Goal: Use online tool/utility: Utilize a website feature to perform a specific function

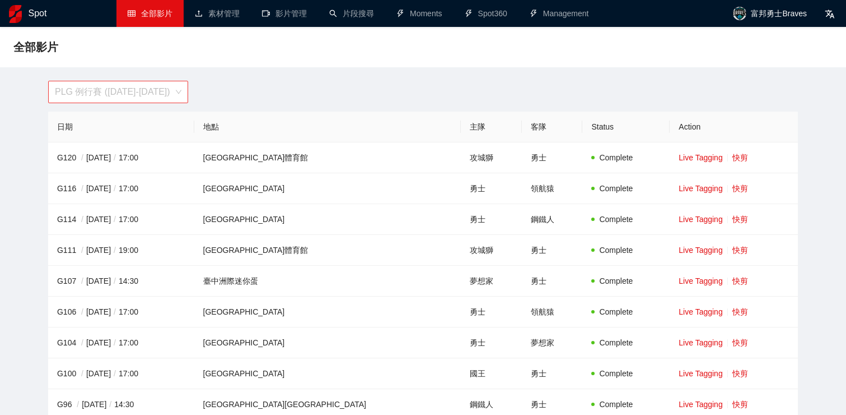
click at [178, 91] on span "PLG 例行賽 ([DATE]-[DATE])" at bounding box center [118, 91] width 127 height 21
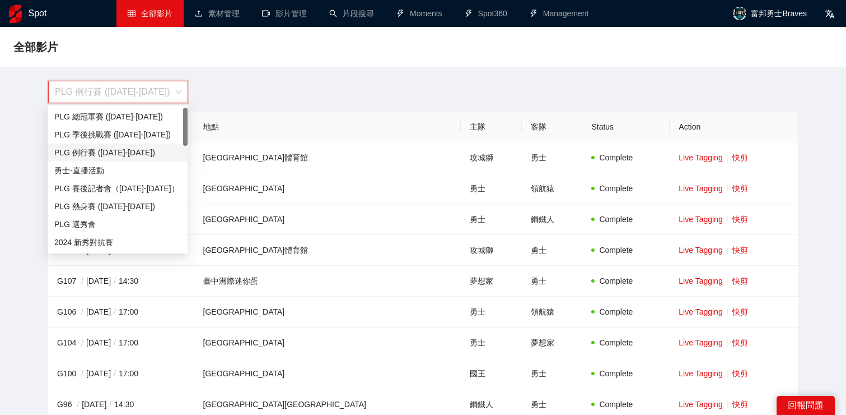
click at [132, 151] on div "PLG 例行賽 ([DATE]-[DATE])" at bounding box center [117, 152] width 127 height 12
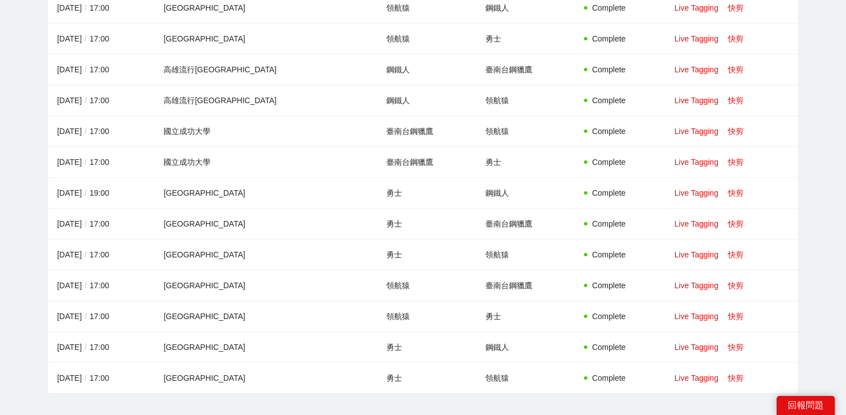
scroll to position [1290, 0]
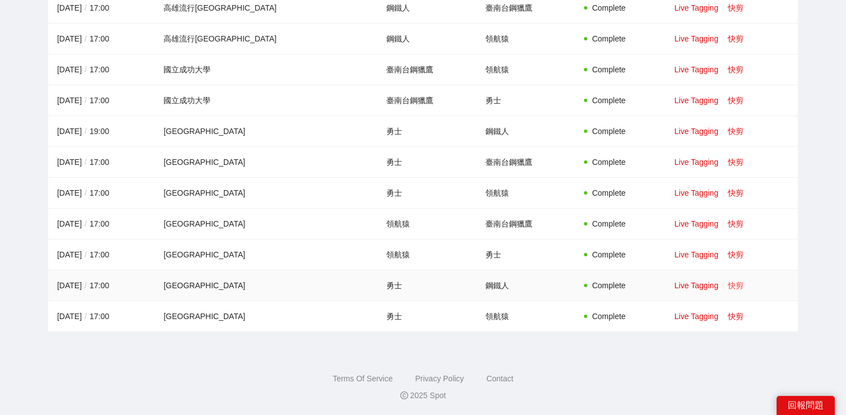
click at [730, 288] on link "快剪" at bounding box center [736, 285] width 16 height 9
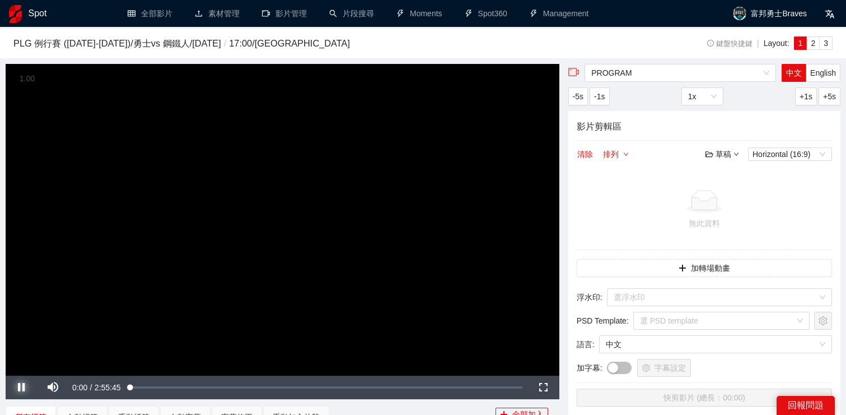
click at [24, 387] on span "Video Player" at bounding box center [21, 387] width 31 height 0
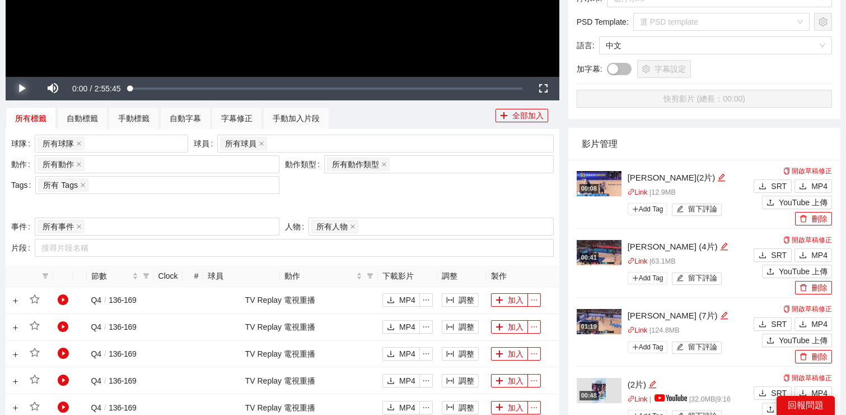
scroll to position [278, 0]
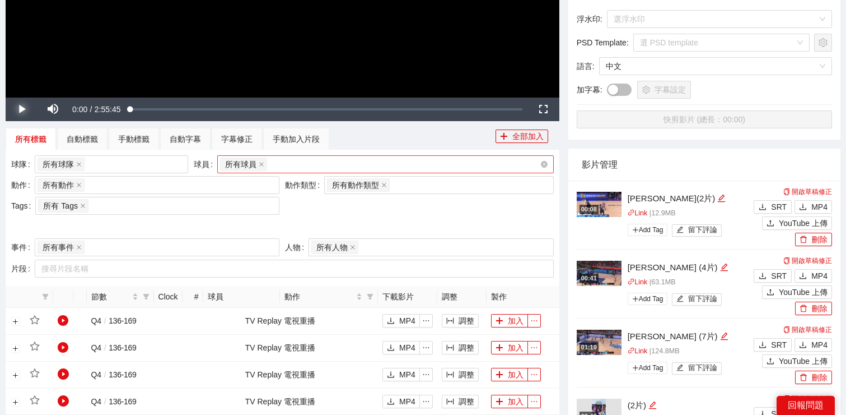
click at [276, 169] on div "所有球員" at bounding box center [380, 164] width 320 height 16
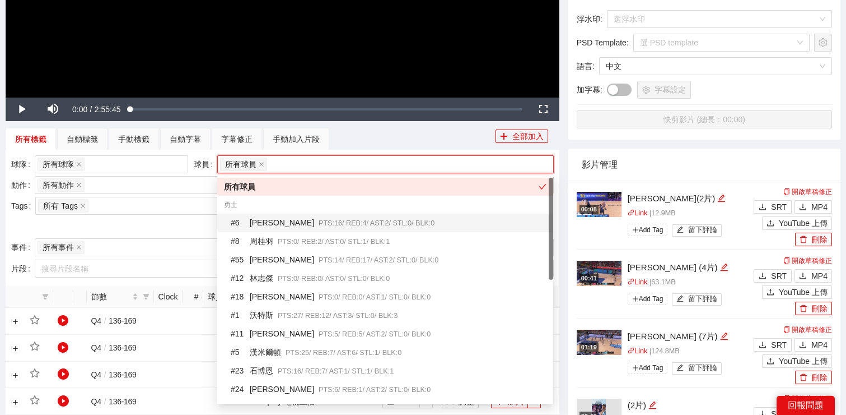
click at [319, 224] on span "PTS: 16 / REB: 4 / AST: 2 / STL: 0 / BLK: 0" at bounding box center [377, 223] width 116 height 8
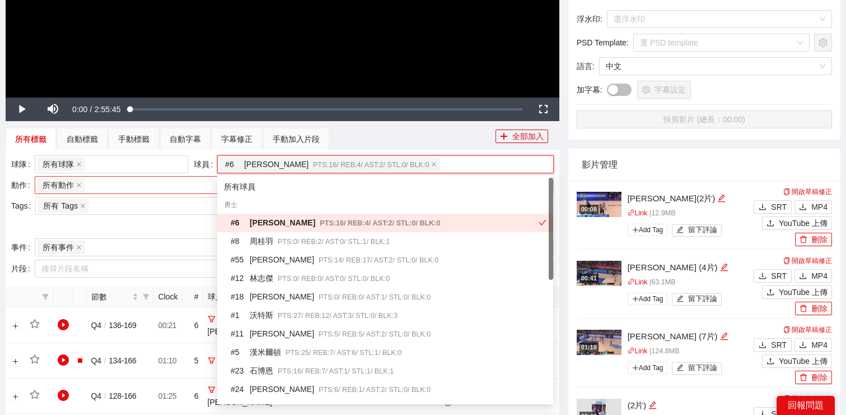
click at [170, 188] on div "所有動作 + 0 ..." at bounding box center [152, 185] width 228 height 16
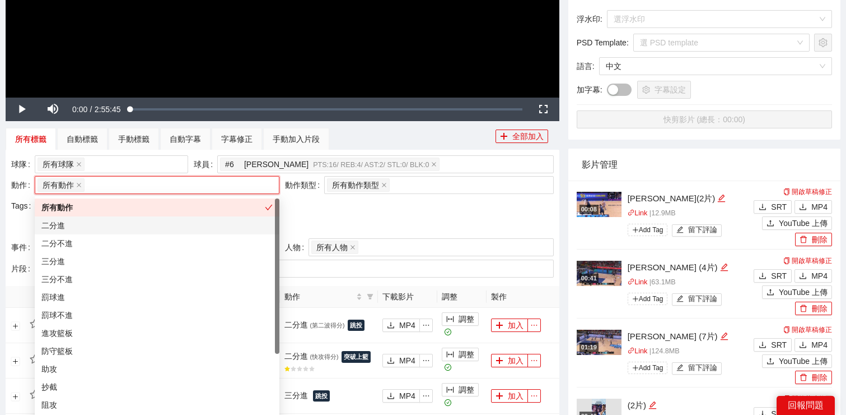
click at [168, 226] on div "二分進" at bounding box center [156, 225] width 231 height 12
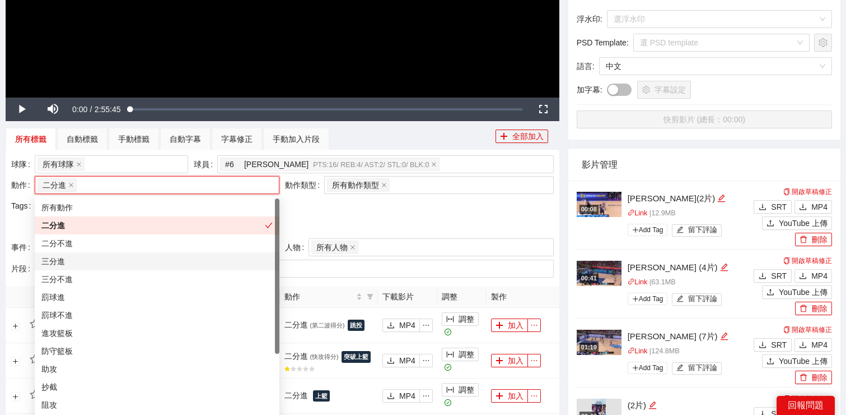
click at [163, 260] on div "三分進" at bounding box center [156, 261] width 231 height 12
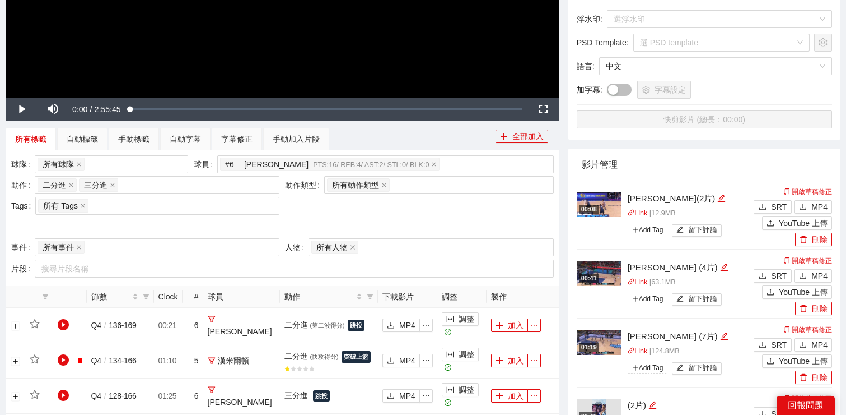
click at [341, 224] on div at bounding box center [282, 226] width 543 height 18
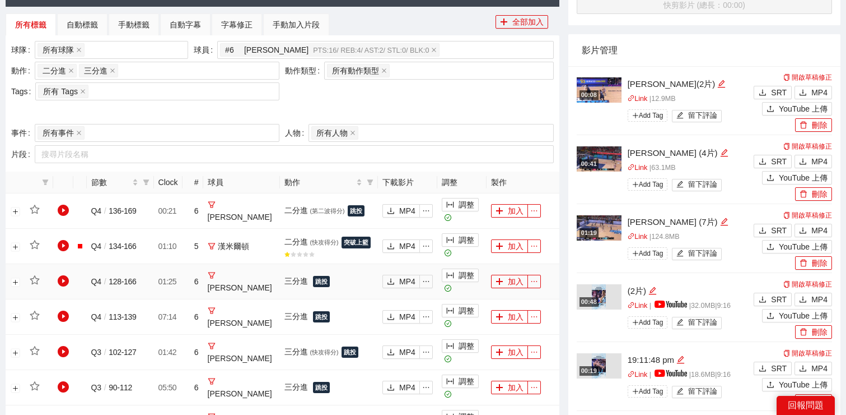
scroll to position [400, 0]
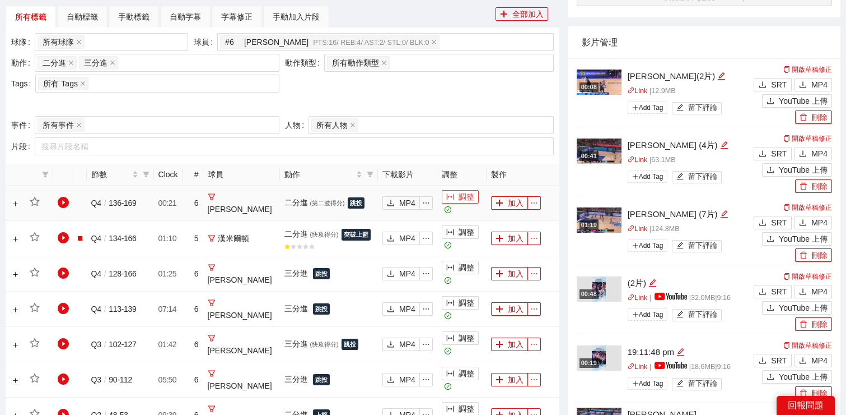
click at [460, 199] on button "調整" at bounding box center [460, 196] width 37 height 13
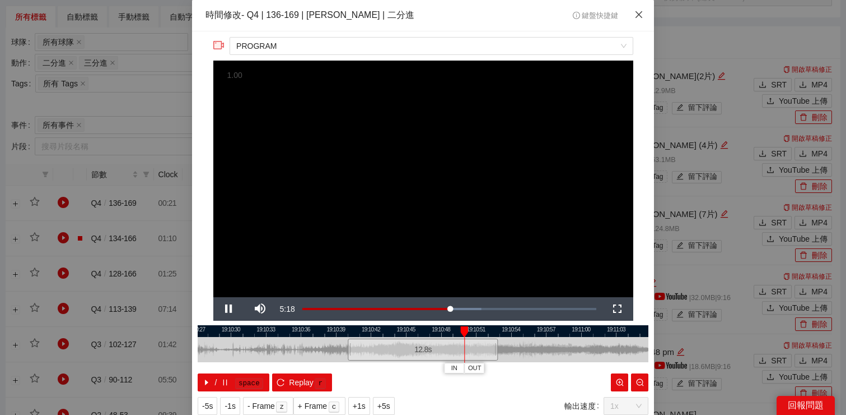
click at [640, 16] on icon "close" at bounding box center [639, 14] width 7 height 7
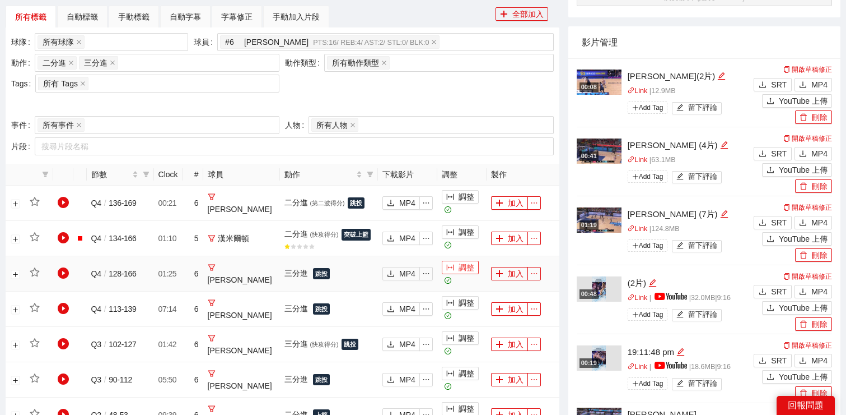
click at [460, 260] on button "調整" at bounding box center [460, 266] width 37 height 13
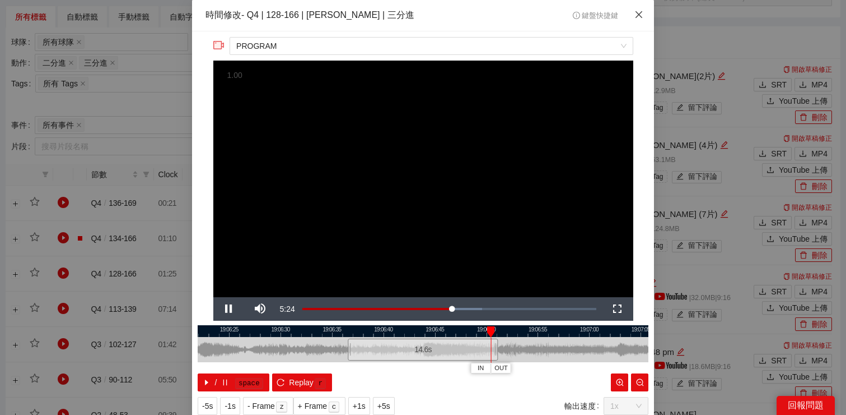
click at [641, 17] on icon "close" at bounding box center [639, 14] width 7 height 7
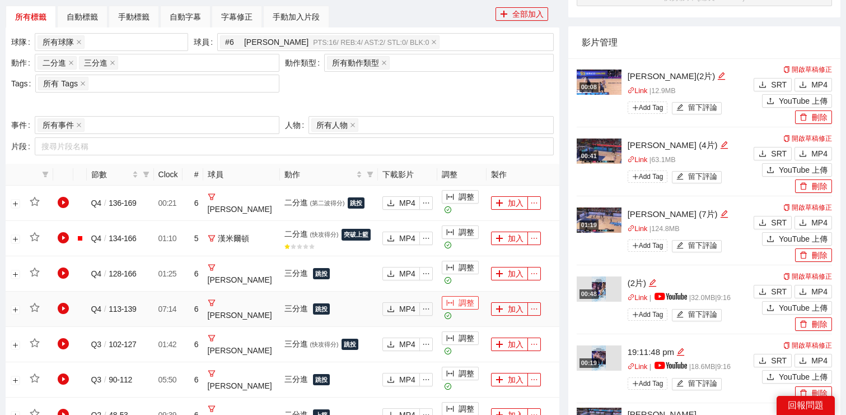
click at [442, 296] on button "調整" at bounding box center [460, 302] width 37 height 13
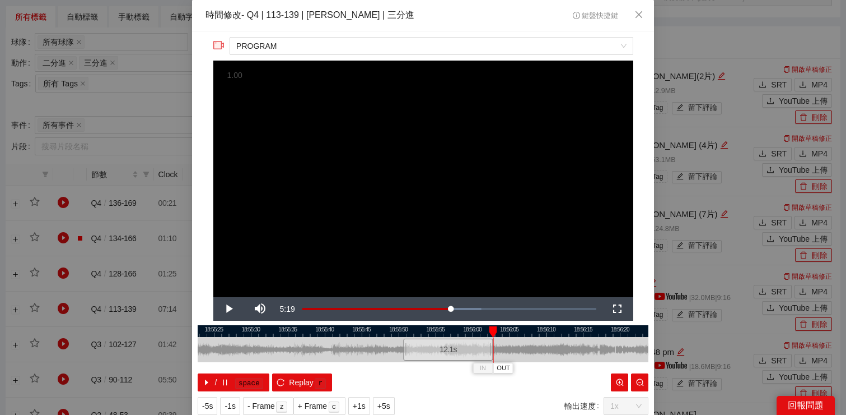
scroll to position [35, 0]
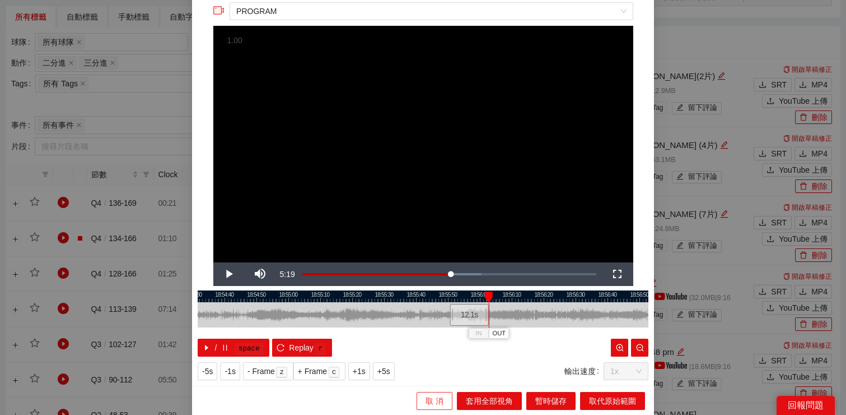
click at [421, 394] on button "取 消" at bounding box center [435, 401] width 36 height 18
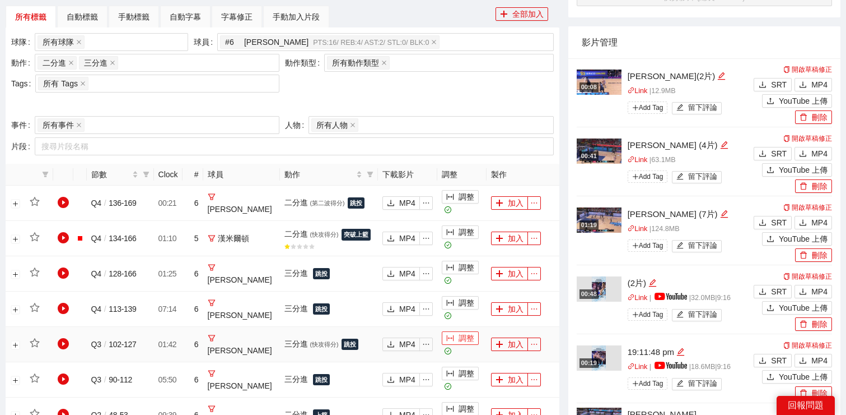
click at [448, 331] on button "調整" at bounding box center [460, 337] width 37 height 13
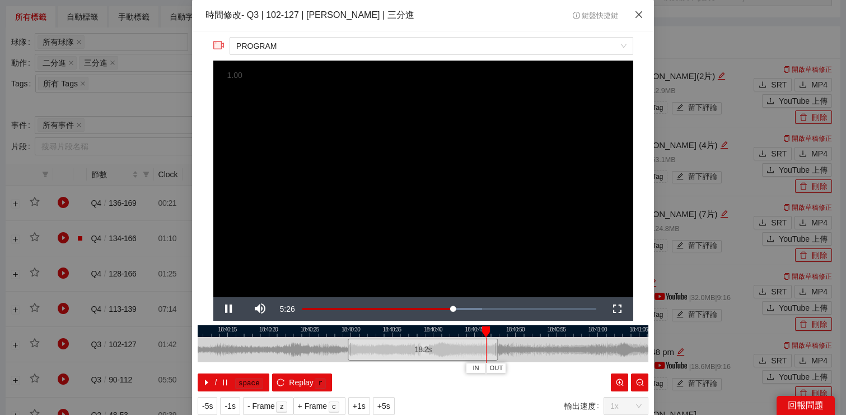
click at [637, 15] on icon "close" at bounding box center [639, 14] width 9 height 9
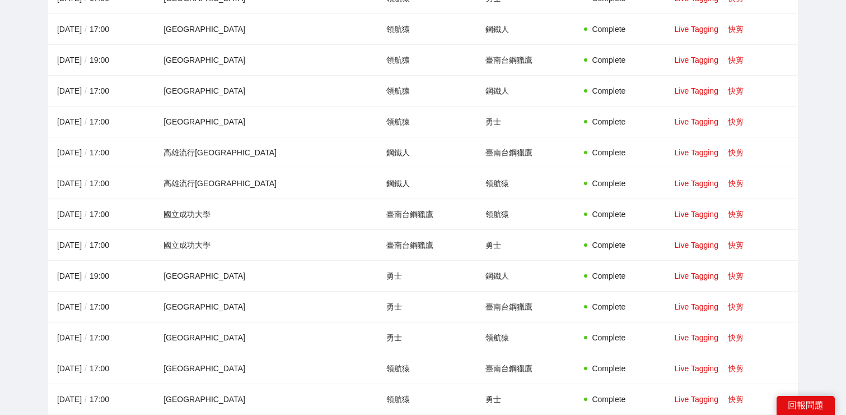
scroll to position [1210, 0]
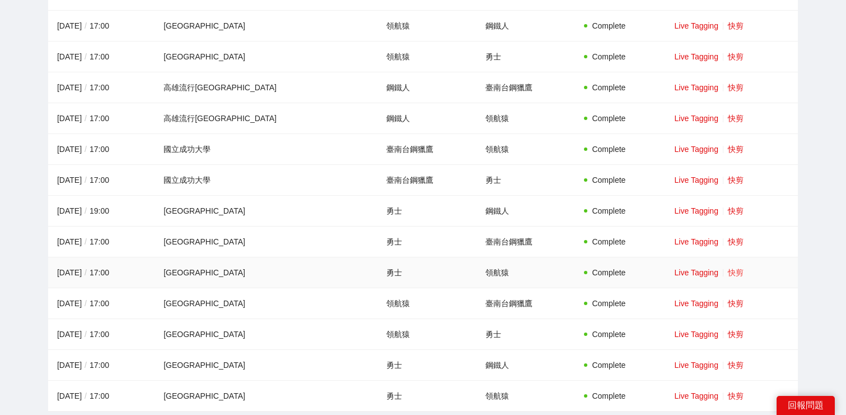
click at [728, 276] on link "快剪" at bounding box center [736, 272] width 16 height 9
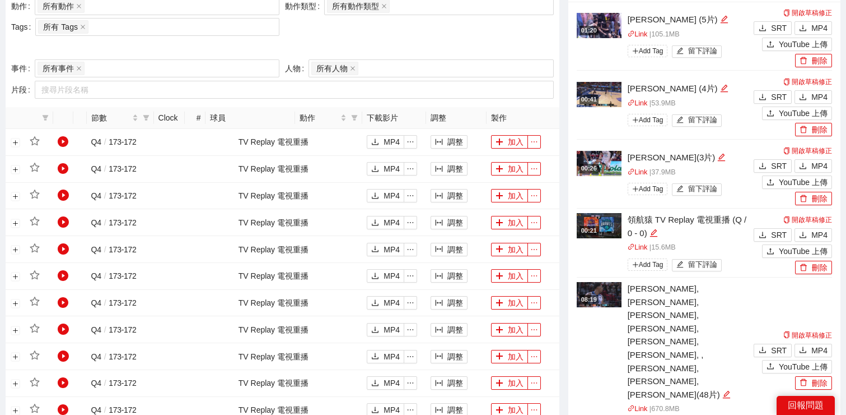
scroll to position [245, 0]
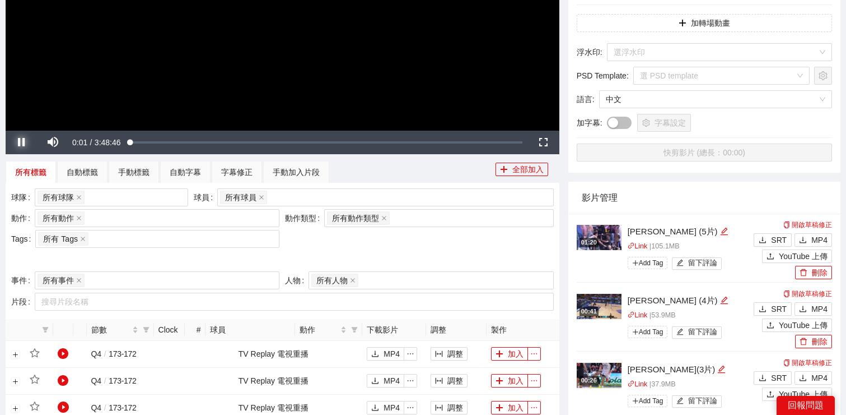
click at [25, 142] on span "Video Player" at bounding box center [21, 142] width 31 height 0
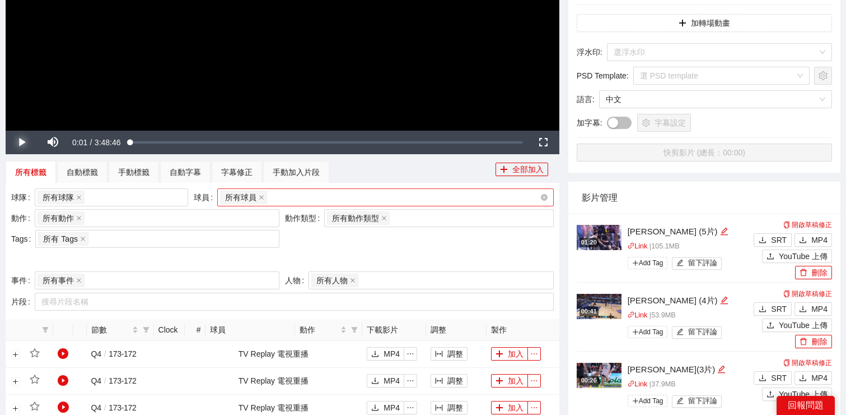
click at [278, 195] on div "所有球員" at bounding box center [380, 197] width 320 height 16
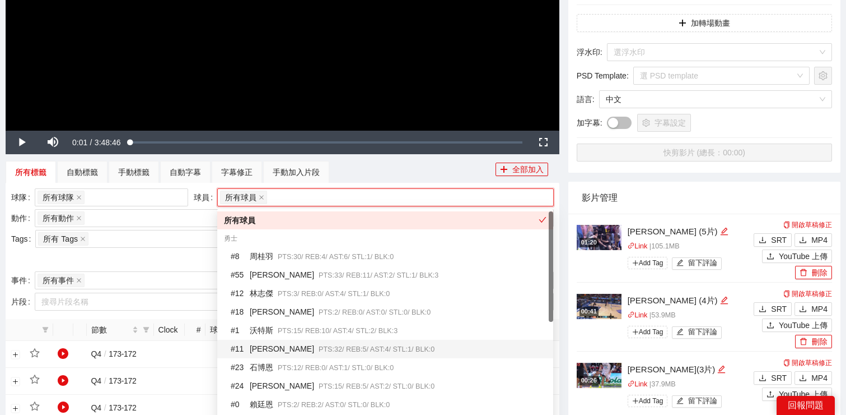
click at [328, 352] on div "# 11 [PERSON_NAME]傑 PTS: 32 / REB: 5 / AST: 4 / STL: 1 / BLK: 0" at bounding box center [389, 348] width 316 height 13
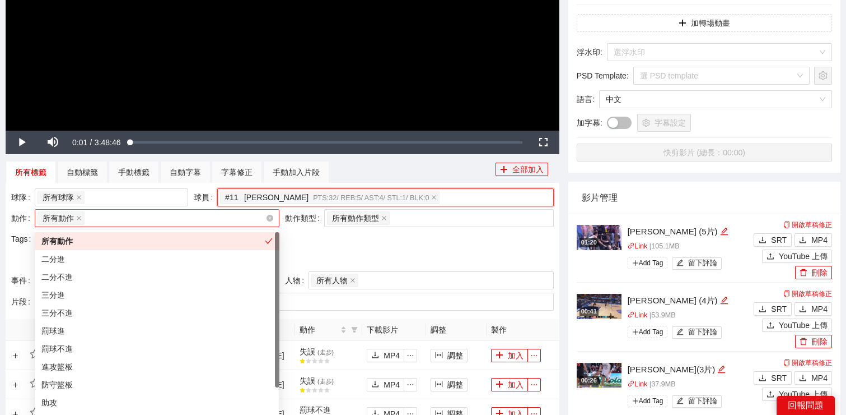
click at [156, 221] on div "所有動作 + 0 ..." at bounding box center [152, 218] width 228 height 16
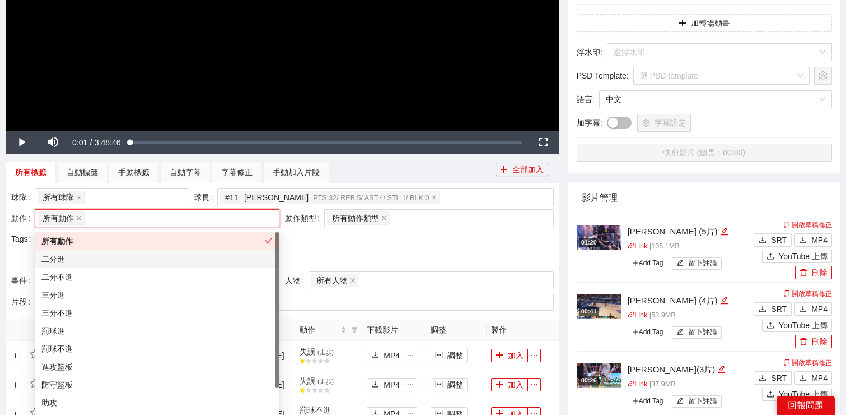
click at [153, 257] on div "二分進" at bounding box center [156, 259] width 231 height 12
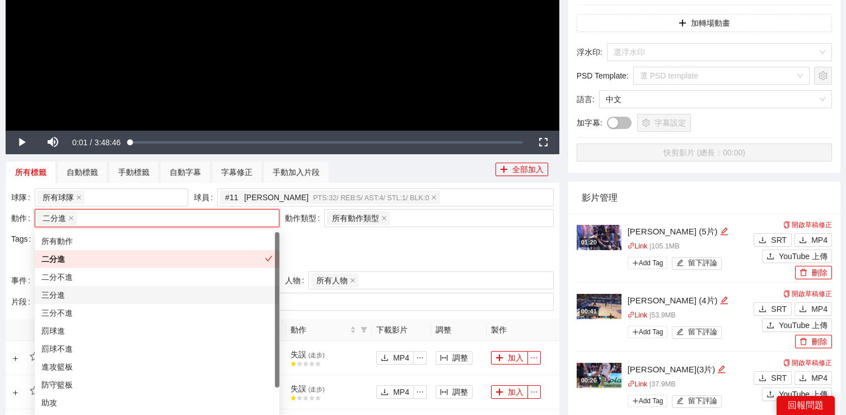
click at [153, 296] on div "三分進" at bounding box center [156, 294] width 231 height 12
click at [387, 248] on div "球隊 所有球隊 球員 # 11 [PERSON_NAME]傑 PTS: 32 / REB: 5 / AST: 4 / STL: 1 / BLK: 0 動作 二…" at bounding box center [282, 229] width 548 height 83
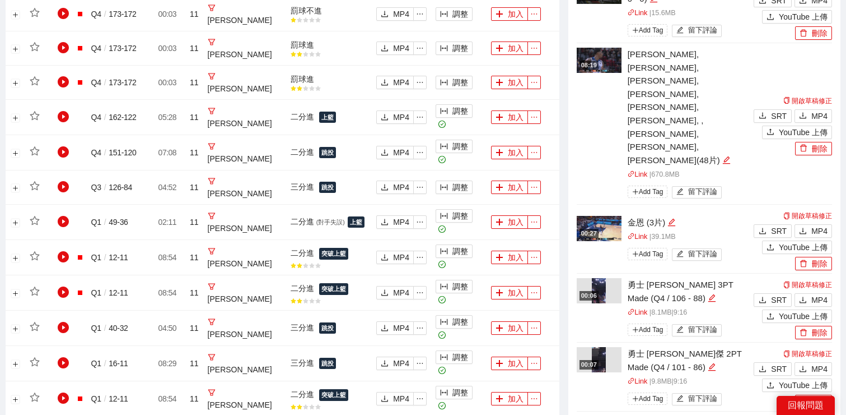
scroll to position [764, 0]
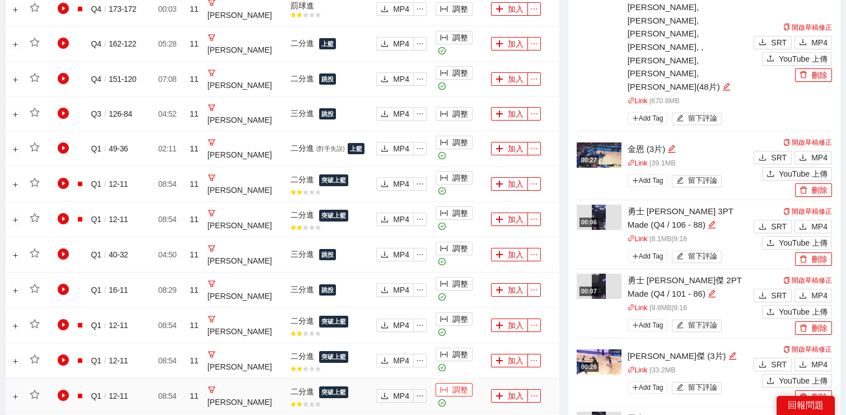
click at [443, 383] on button "調整" at bounding box center [454, 389] width 37 height 13
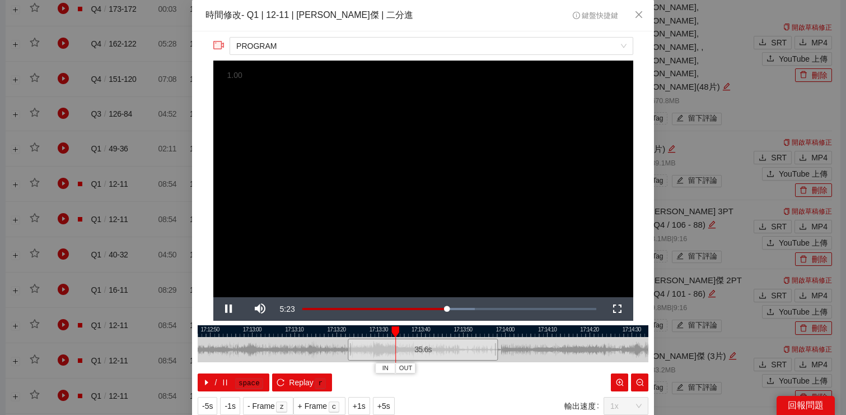
click at [431, 329] on div at bounding box center [423, 331] width 451 height 12
click at [227, 309] on span "Video Player" at bounding box center [228, 309] width 31 height 0
click at [633, 15] on span "Close" at bounding box center [639, 15] width 30 height 30
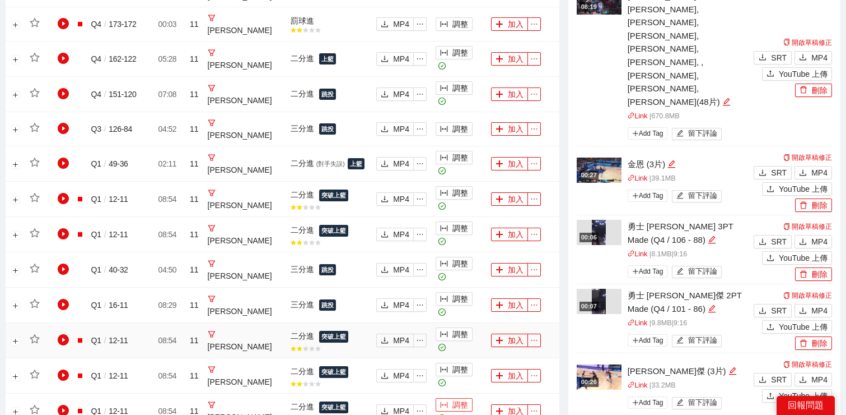
scroll to position [748, 0]
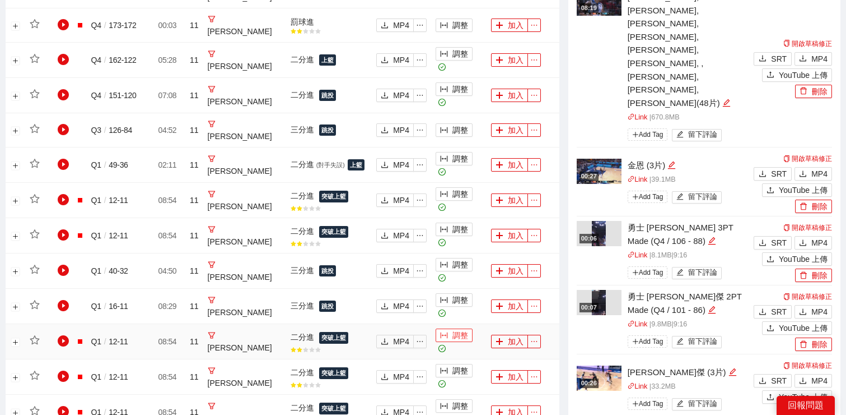
click at [447, 328] on button "調整" at bounding box center [454, 334] width 37 height 13
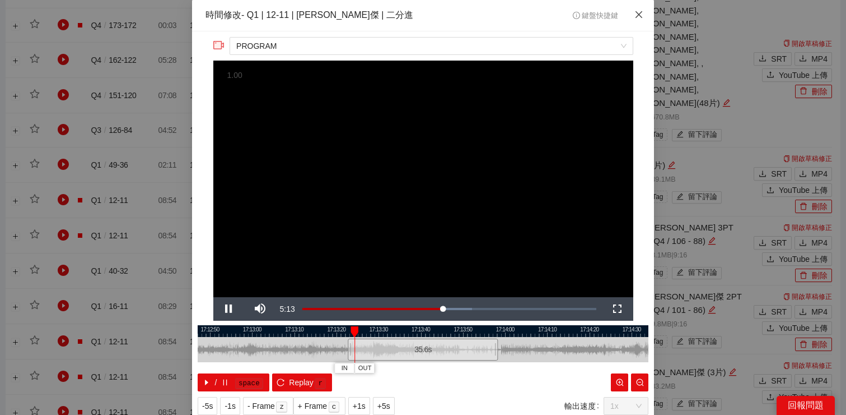
click at [637, 21] on span "Close" at bounding box center [639, 15] width 30 height 30
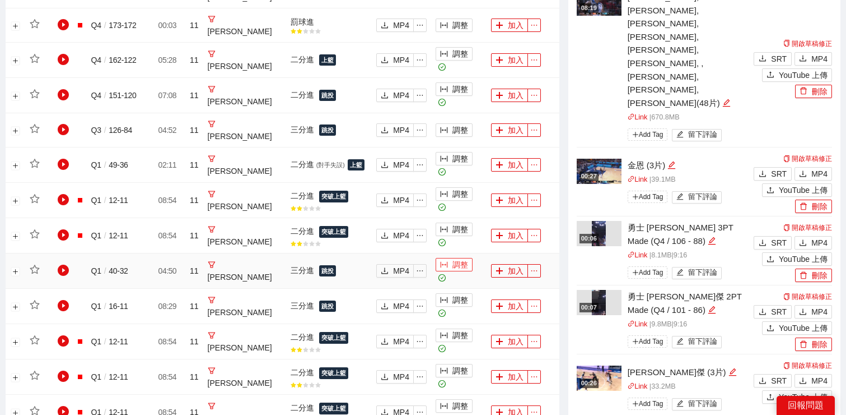
click at [447, 258] on button "調整" at bounding box center [454, 264] width 37 height 13
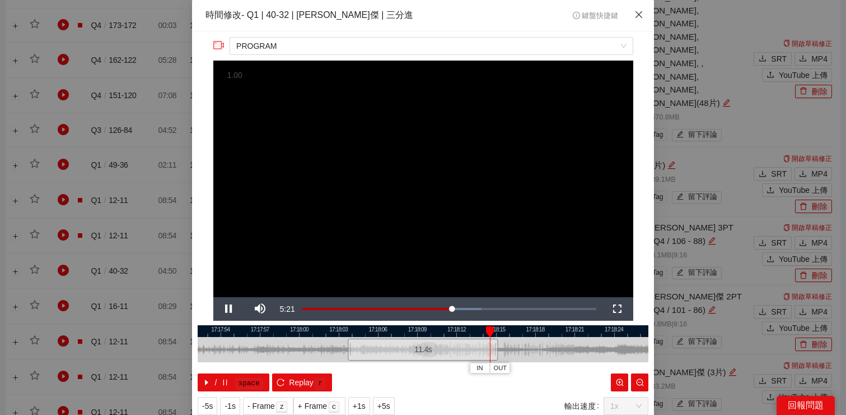
click at [641, 13] on icon "close" at bounding box center [639, 14] width 7 height 7
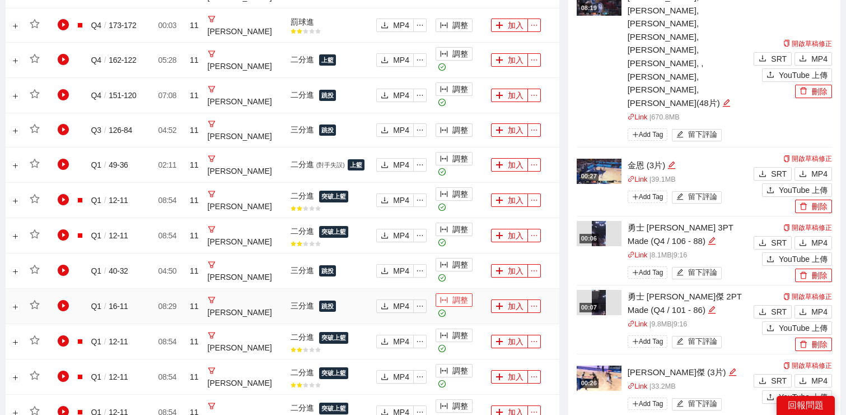
click at [444, 293] on button "調整" at bounding box center [454, 299] width 37 height 13
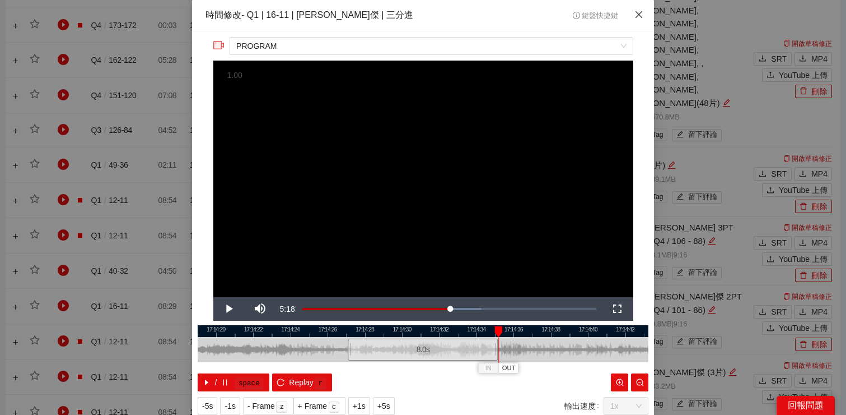
click at [634, 15] on span "Close" at bounding box center [639, 15] width 30 height 30
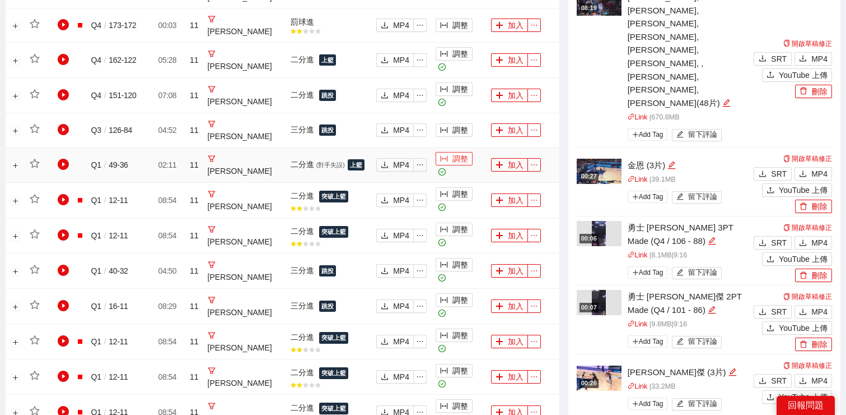
click at [440, 152] on button "調整" at bounding box center [454, 158] width 37 height 13
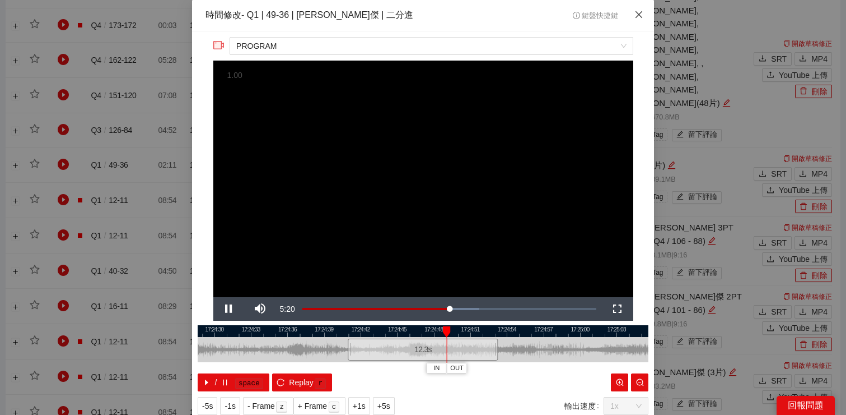
click at [636, 15] on icon "close" at bounding box center [639, 14] width 9 height 9
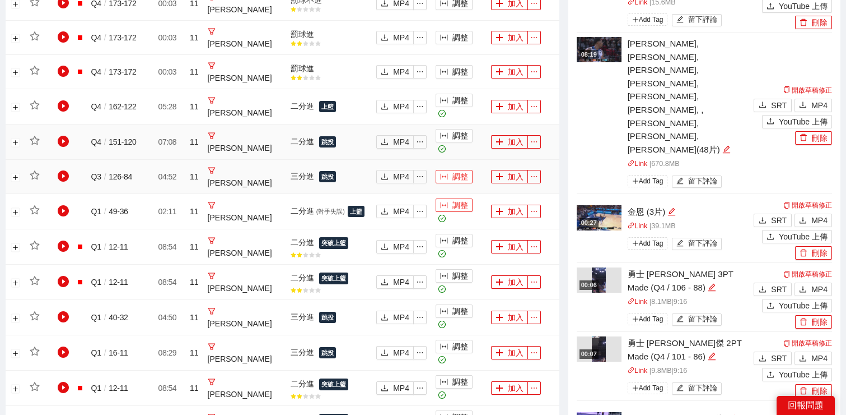
scroll to position [700, 0]
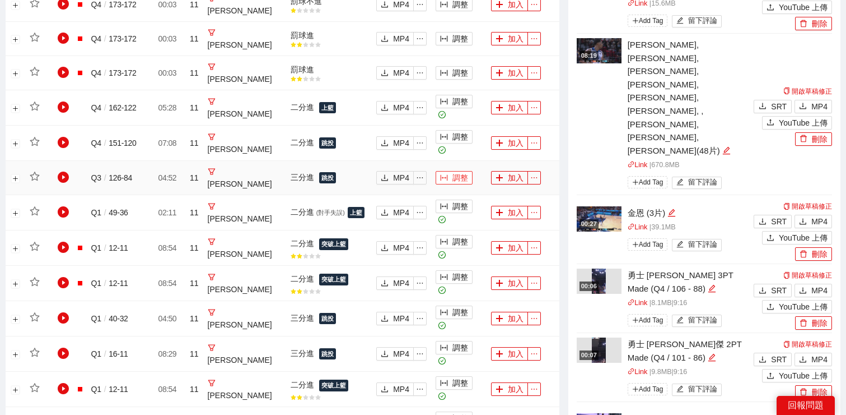
click at [443, 171] on button "調整" at bounding box center [454, 177] width 37 height 13
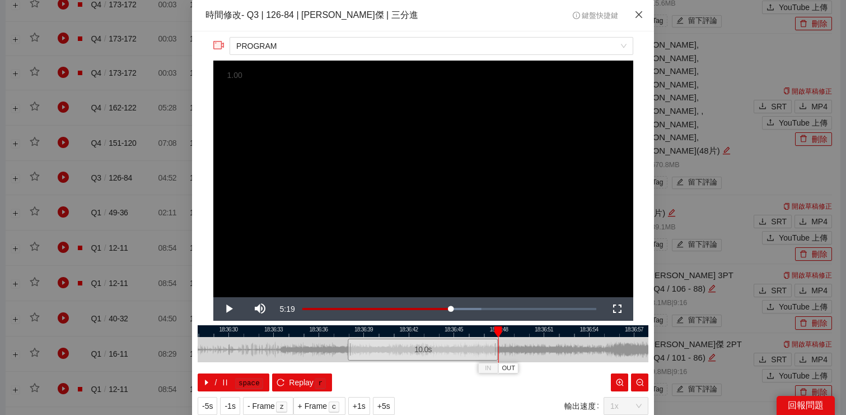
click at [637, 17] on icon "close" at bounding box center [639, 14] width 7 height 7
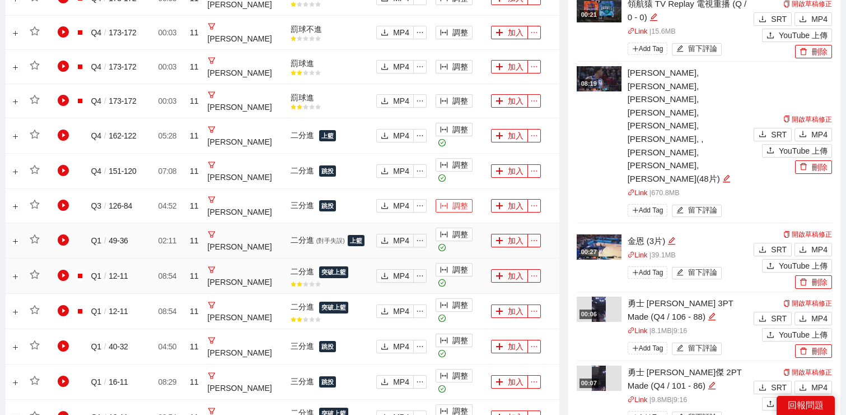
scroll to position [666, 0]
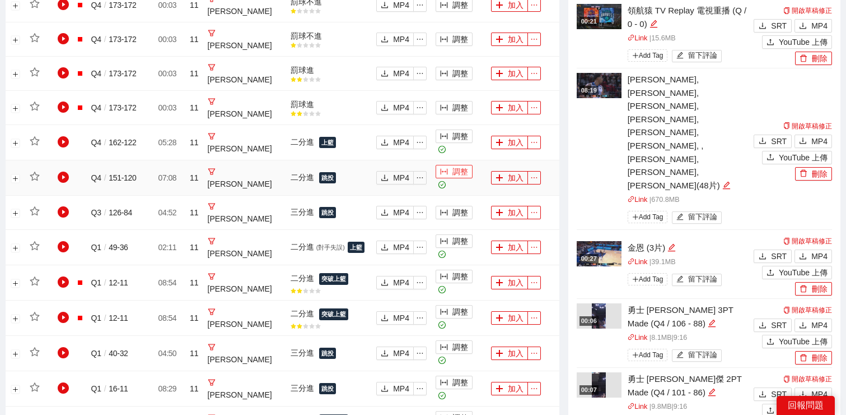
click at [452, 165] on button "調整" at bounding box center [454, 171] width 37 height 13
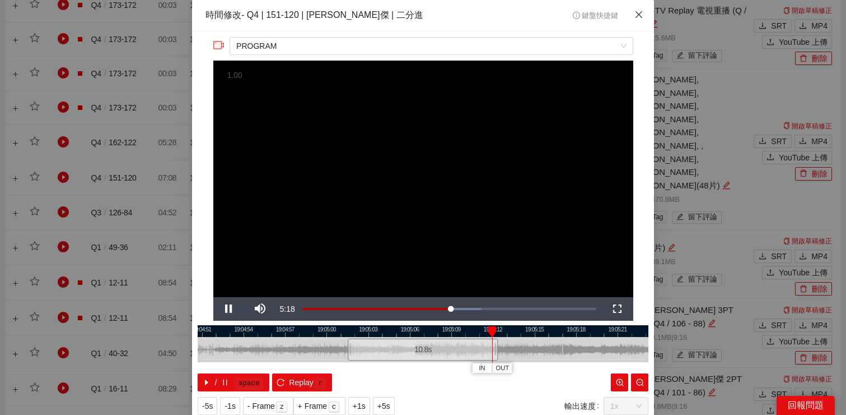
click at [636, 16] on icon "close" at bounding box center [639, 14] width 9 height 9
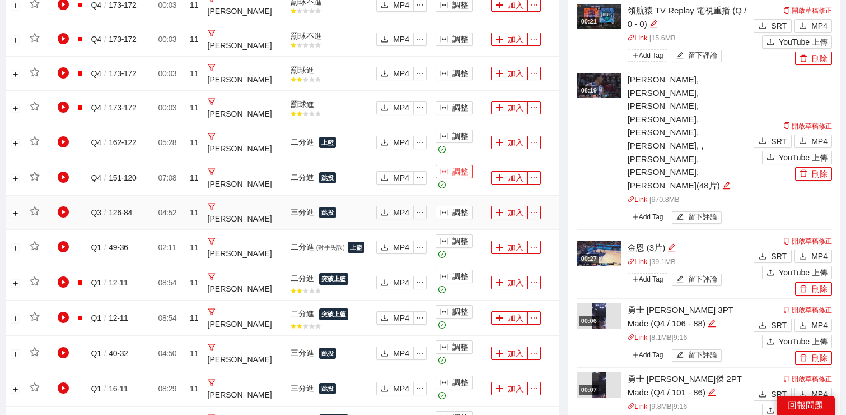
scroll to position [630, 0]
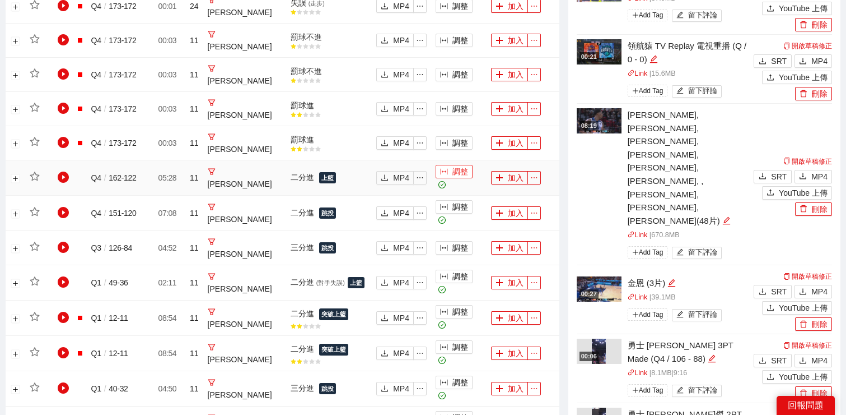
click at [443, 165] on button "調整" at bounding box center [454, 171] width 37 height 13
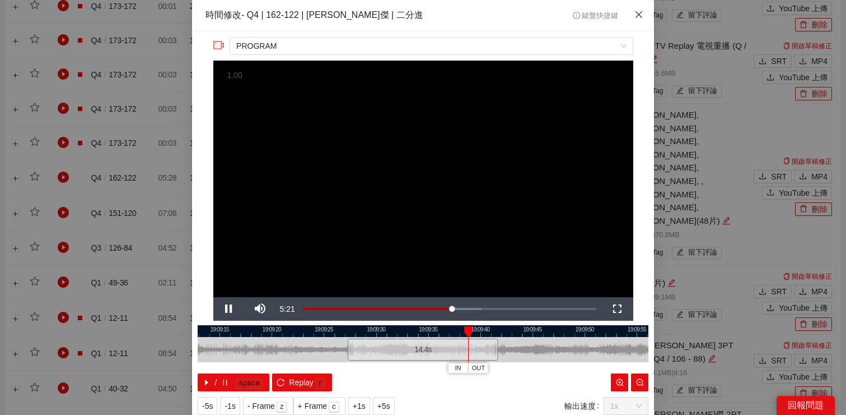
click at [640, 20] on span "Close" at bounding box center [639, 15] width 30 height 30
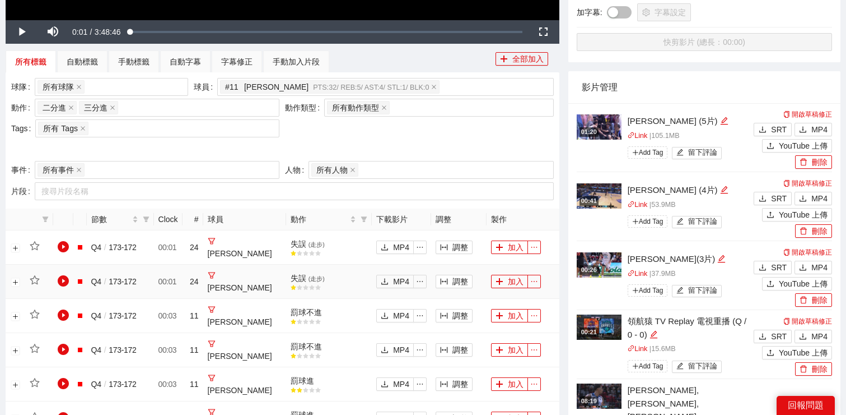
scroll to position [340, 0]
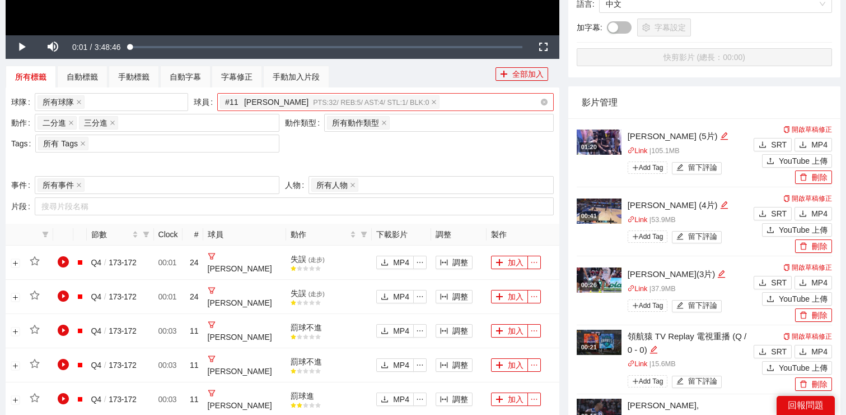
click at [457, 98] on div "# 11 [PERSON_NAME]傑 PTS: 32 / REB: 5 / AST: 4 / STL: 1 / BLK: 0" at bounding box center [380, 102] width 320 height 16
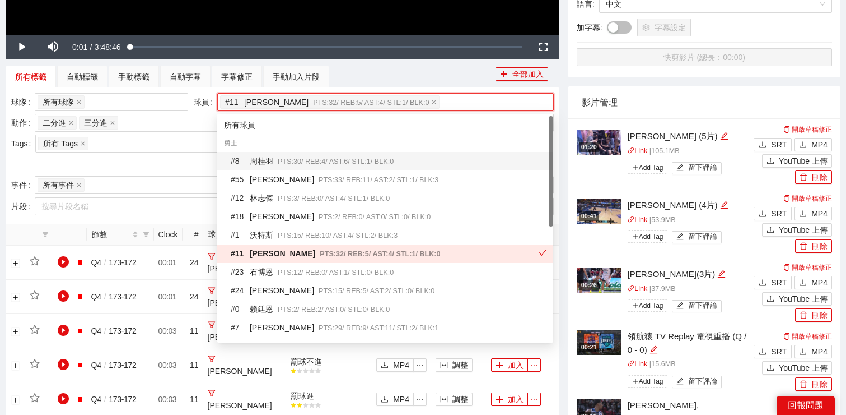
click at [332, 164] on span "PTS: 30 / REB: 4 / AST: 6 / STL: 1 / BLK: 0" at bounding box center [336, 161] width 116 height 8
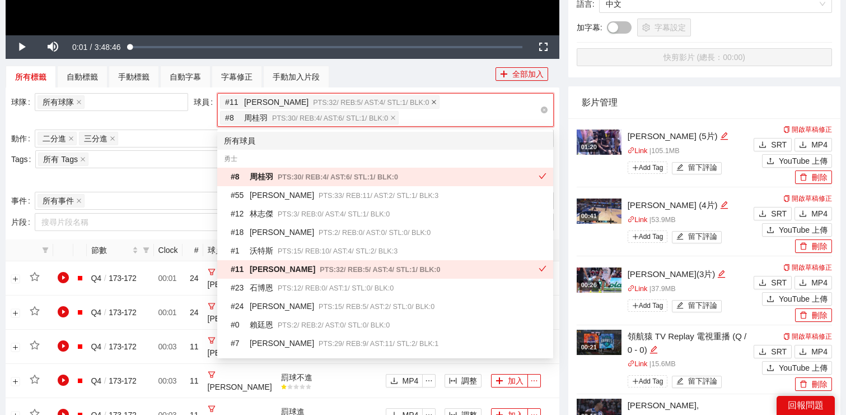
click at [431, 100] on icon "close" at bounding box center [434, 102] width 6 height 6
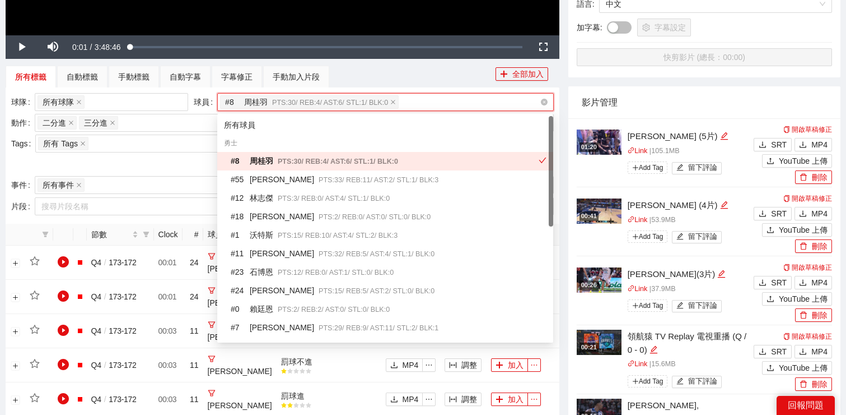
click at [174, 165] on div at bounding box center [282, 164] width 543 height 18
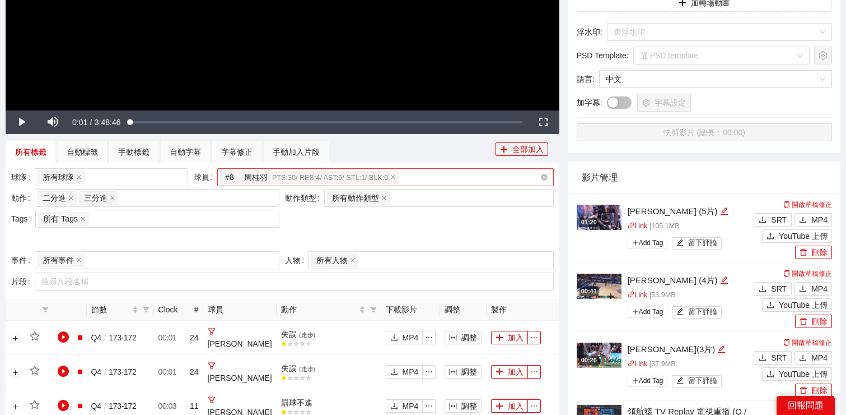
scroll to position [248, 0]
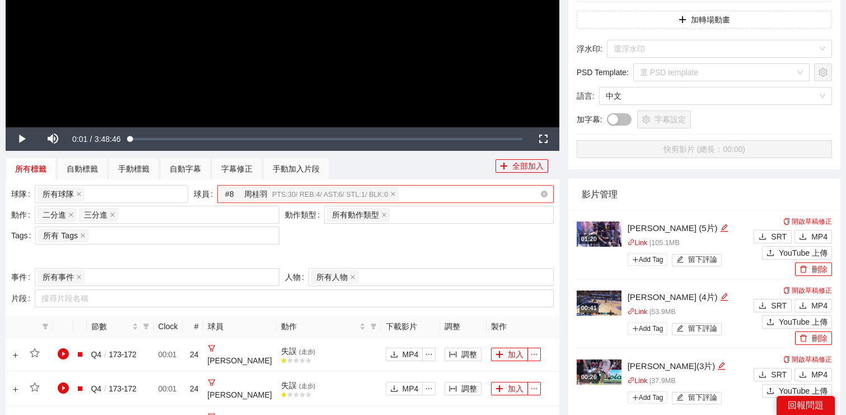
click at [431, 189] on div "# 8 [PERSON_NAME]: 30 / REB: 4 / AST: 6 / STL: 1 / BLK: 0" at bounding box center [380, 194] width 320 height 16
click at [154, 256] on div at bounding box center [282, 256] width 543 height 18
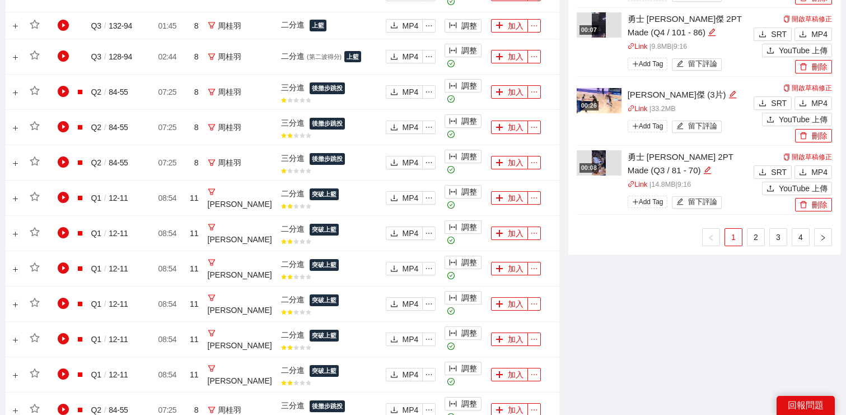
scroll to position [1128, 0]
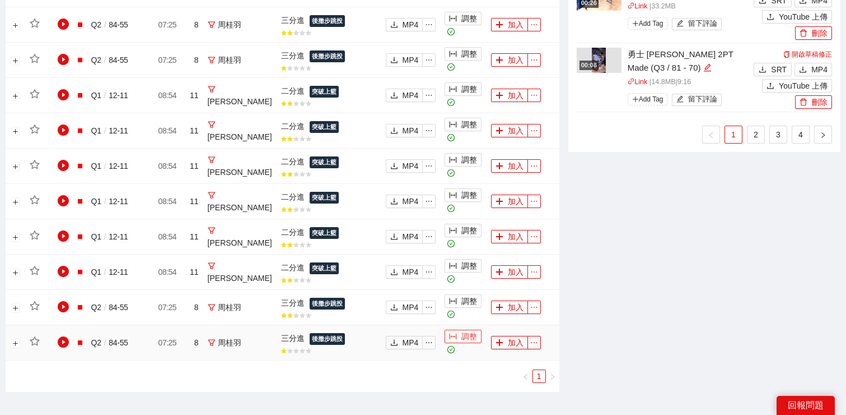
click at [453, 329] on button "調整" at bounding box center [463, 335] width 37 height 13
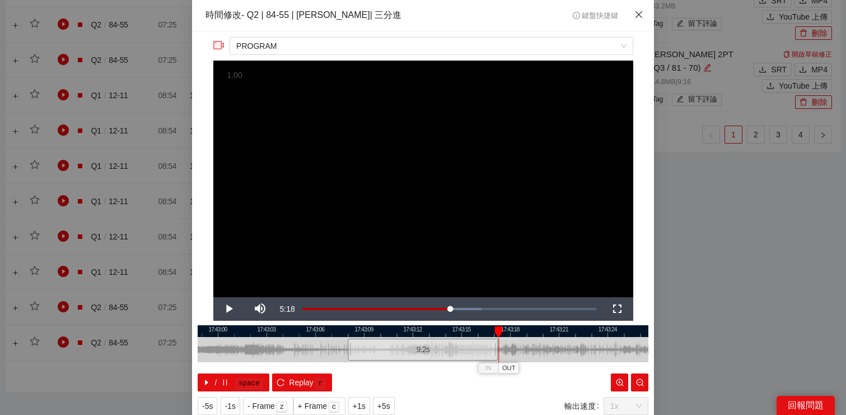
click at [640, 18] on icon "close" at bounding box center [639, 14] width 9 height 9
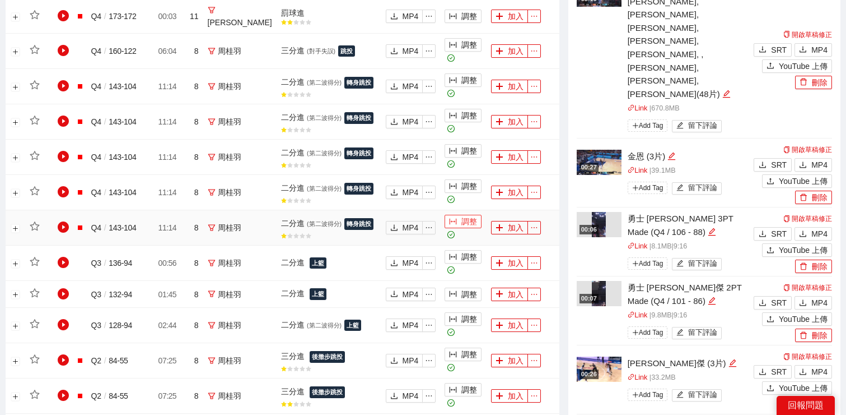
scroll to position [745, 0]
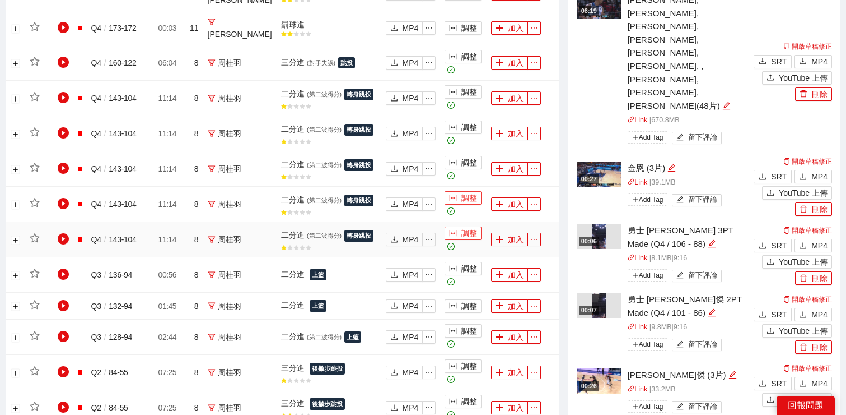
click at [465, 191] on button "調整" at bounding box center [463, 197] width 37 height 13
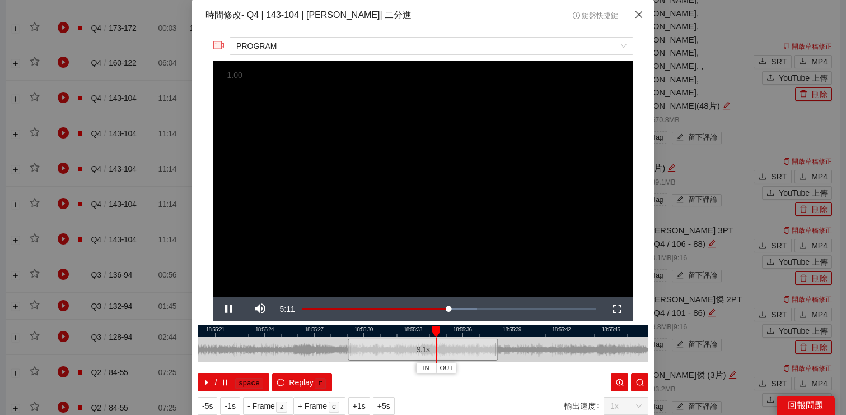
click at [639, 8] on span "Close" at bounding box center [639, 15] width 30 height 30
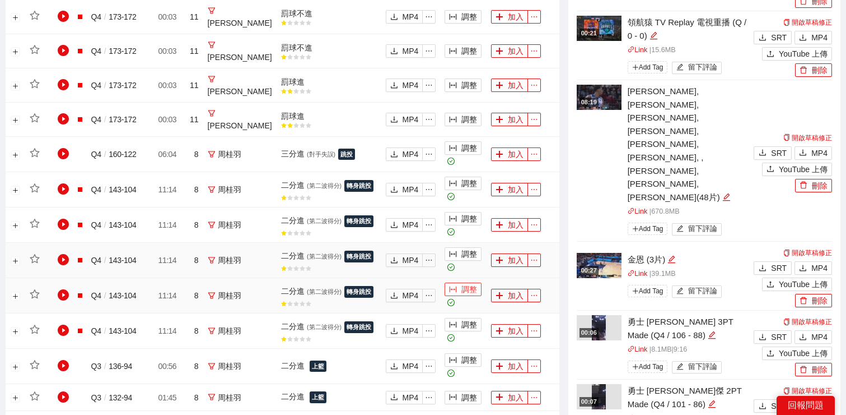
scroll to position [653, 0]
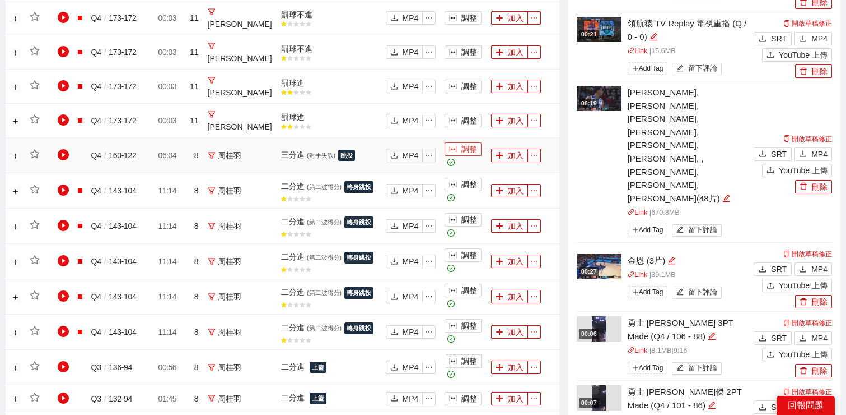
click at [451, 142] on button "調整" at bounding box center [463, 148] width 37 height 13
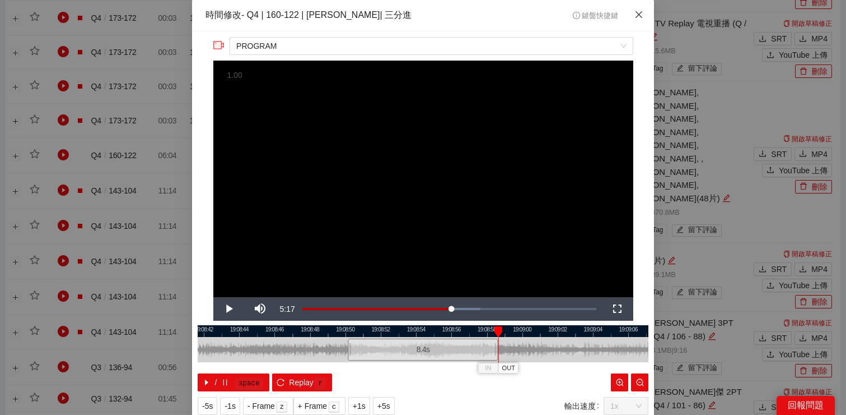
click at [640, 13] on icon "close" at bounding box center [639, 14] width 9 height 9
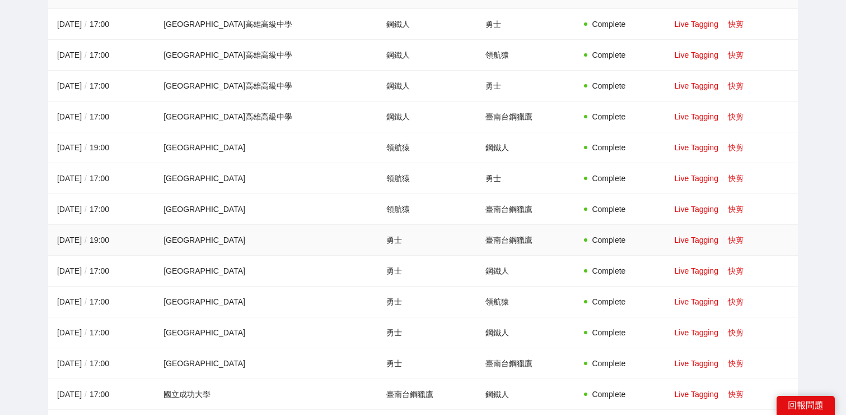
scroll to position [134, 0]
click at [734, 235] on link "快剪" at bounding box center [736, 238] width 16 height 9
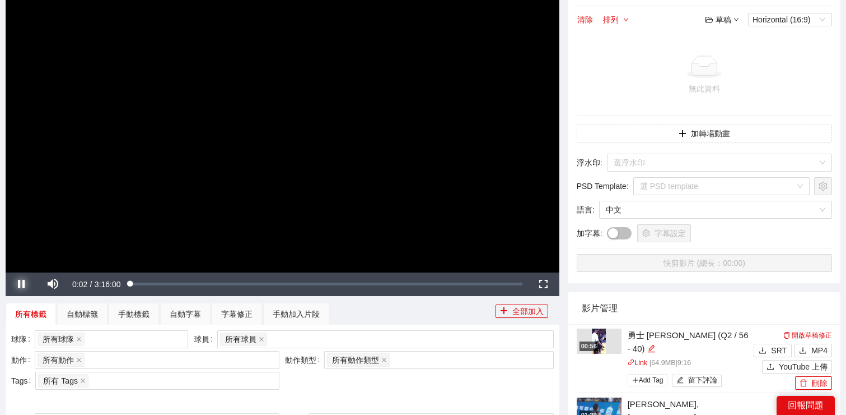
click at [27, 284] on span "Video Player" at bounding box center [21, 284] width 31 height 0
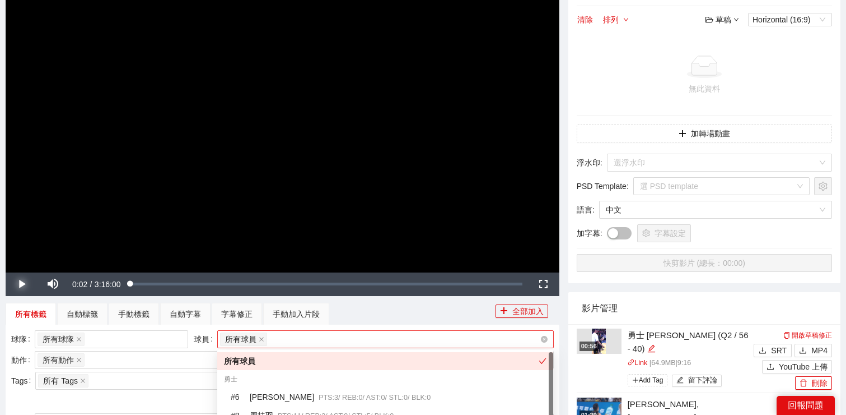
click at [288, 346] on div "所有球員" at bounding box center [380, 339] width 320 height 16
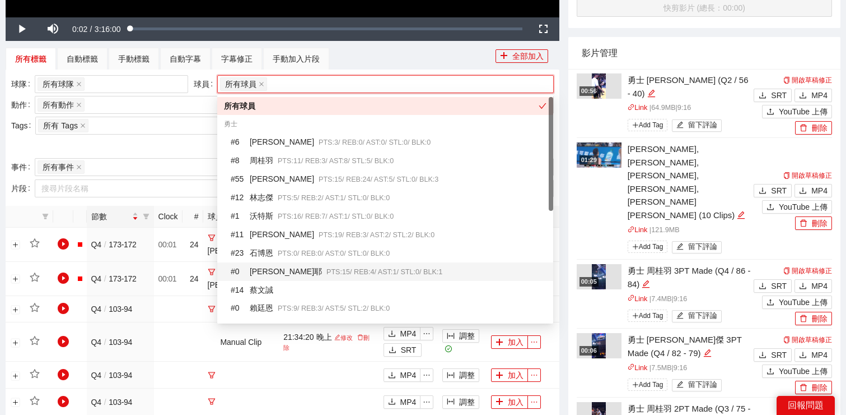
click at [327, 268] on span "PTS: 15 / REB: 4 / AST: 1 / STL: 0 / BLK: 1" at bounding box center [385, 272] width 116 height 8
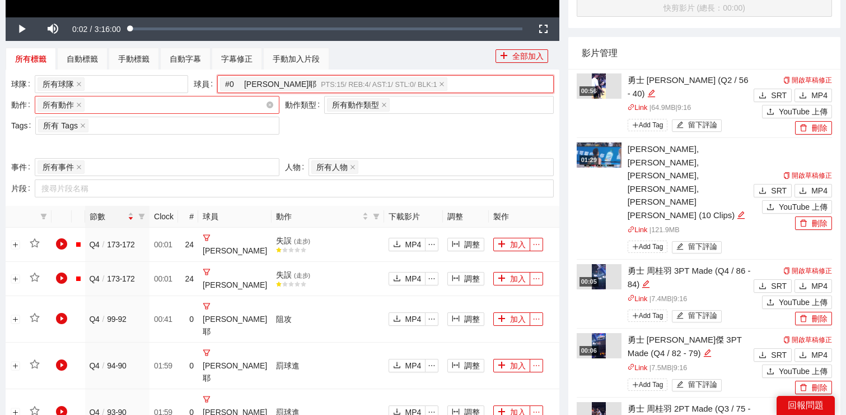
click at [175, 103] on div "所有動作 + 0 ..." at bounding box center [152, 105] width 228 height 16
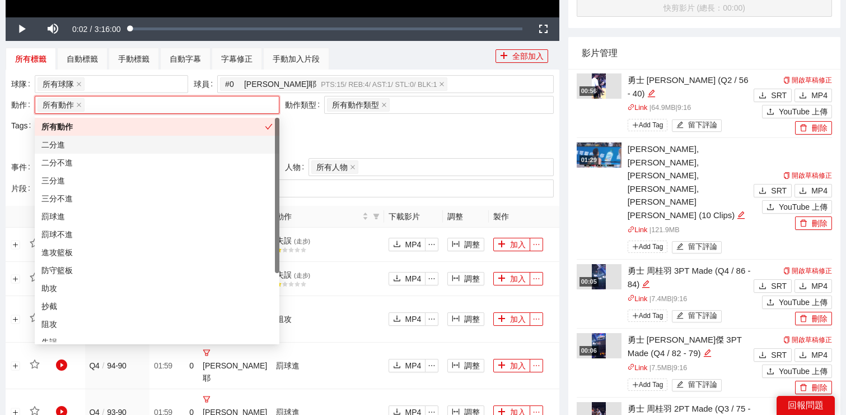
click at [174, 144] on div "二分進" at bounding box center [156, 144] width 231 height 12
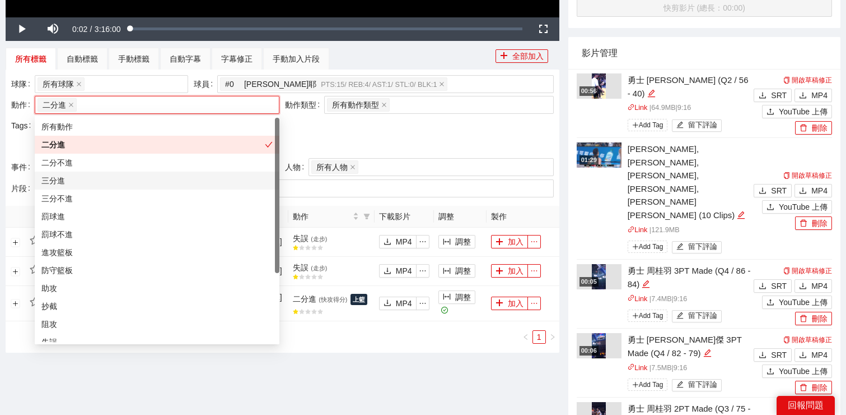
click at [168, 183] on div "三分進" at bounding box center [156, 180] width 231 height 12
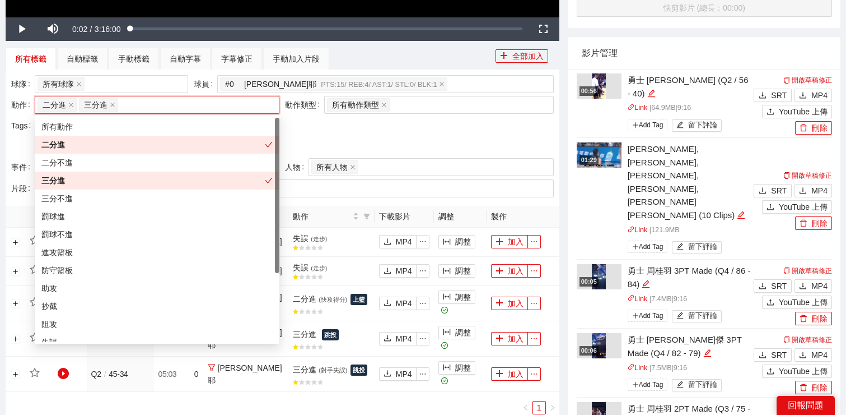
click at [351, 136] on div "球隊 所有球隊 球員 # 0 莫巴耶 PTS: 15 / REB: 4 / AST: 1 / STL: 0 / BLK: 1 動作 二分進 三分進 + 0 .…" at bounding box center [282, 116] width 548 height 83
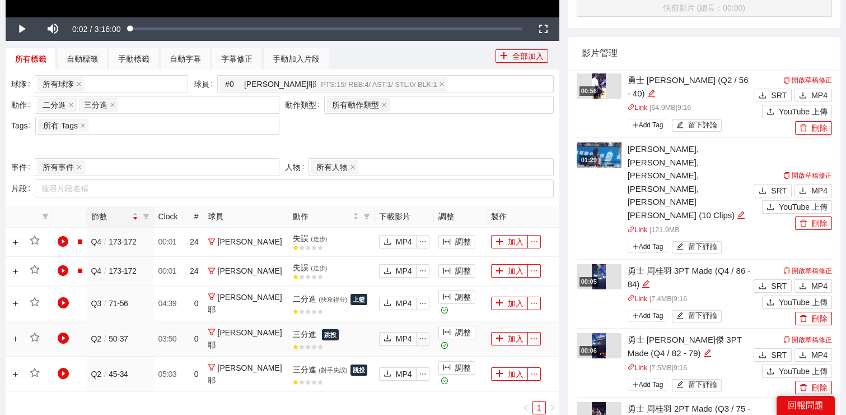
scroll to position [417, 0]
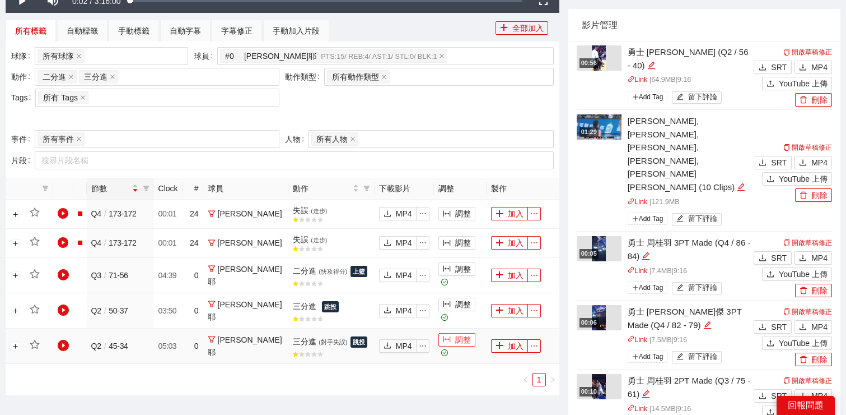
click at [448, 345] on button "調整" at bounding box center [457, 339] width 37 height 13
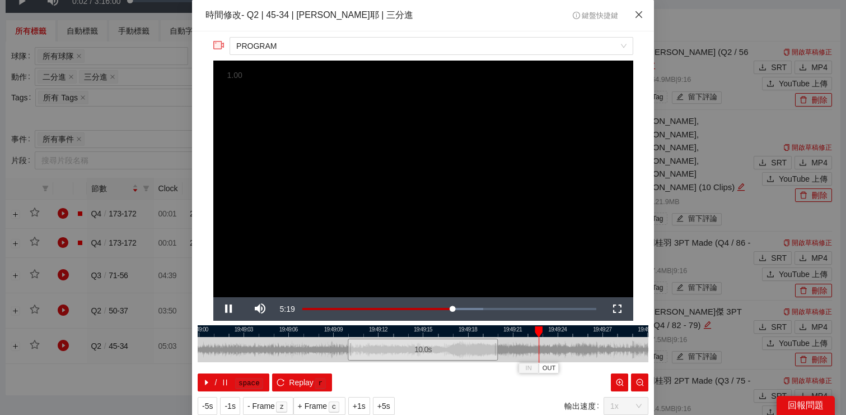
click at [635, 20] on span "Close" at bounding box center [639, 15] width 30 height 30
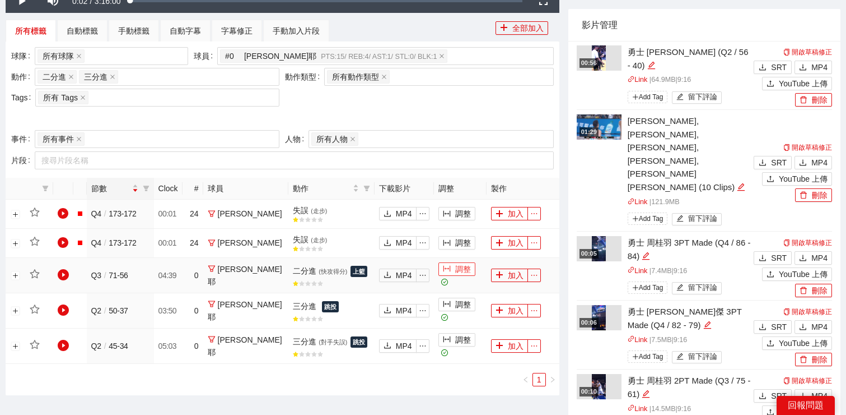
click at [443, 272] on icon "column-width" at bounding box center [446, 269] width 7 height 6
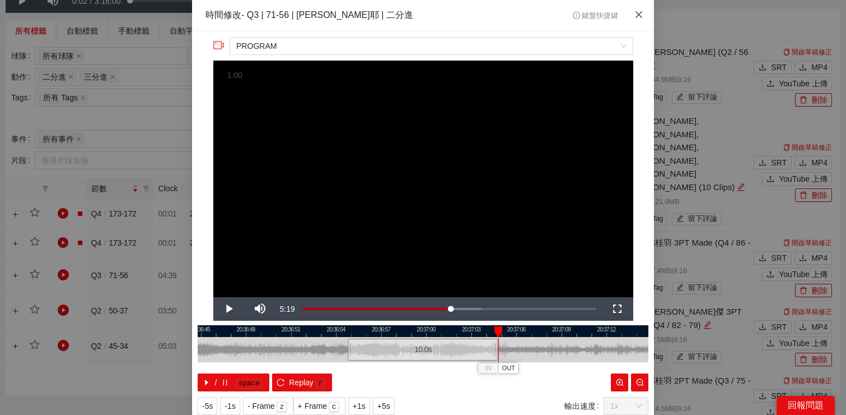
click at [644, 17] on span "Close" at bounding box center [639, 15] width 30 height 30
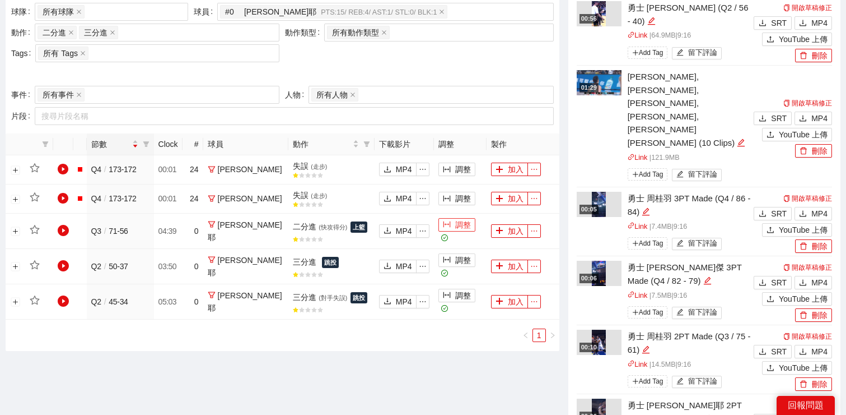
scroll to position [469, 0]
